Goal: Find contact information: Find contact information

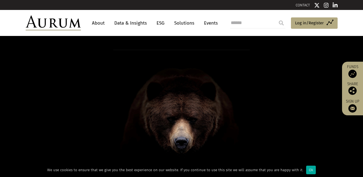
click at [305, 6] on link "CONTACT" at bounding box center [303, 5] width 14 height 4
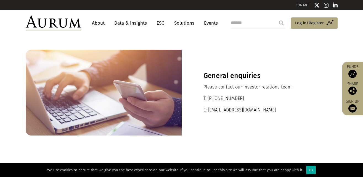
drag, startPoint x: 241, startPoint y: 98, endPoint x: 209, endPoint y: 99, distance: 32.6
click at [209, 99] on p "T: +44 20 7589 1130" at bounding box center [260, 98] width 112 height 7
copy p "+44 20 7589 1130"
drag, startPoint x: 208, startPoint y: 109, endPoint x: 266, endPoint y: 112, distance: 58.1
click at [266, 112] on p "E: ir@aurumfunds.com" at bounding box center [260, 109] width 112 height 7
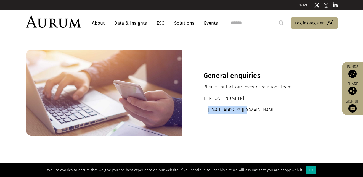
copy p "ir@aurumfunds.com"
